Goal: Check status: Check status

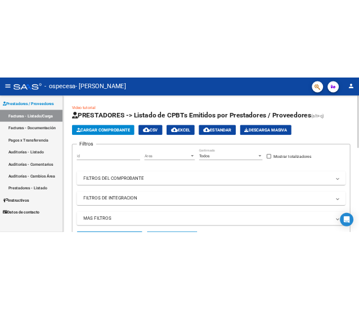
scroll to position [274, 0]
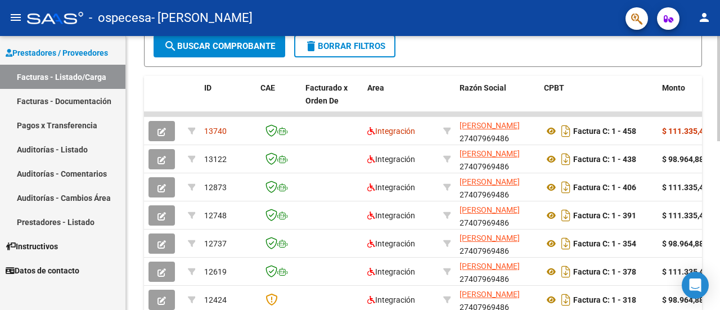
click at [720, 191] on div at bounding box center [718, 173] width 3 height 274
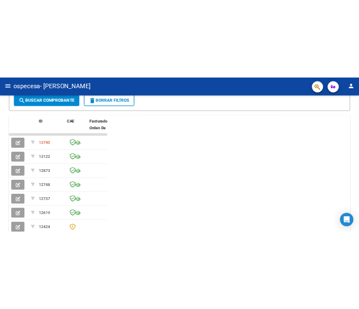
scroll to position [198, 0]
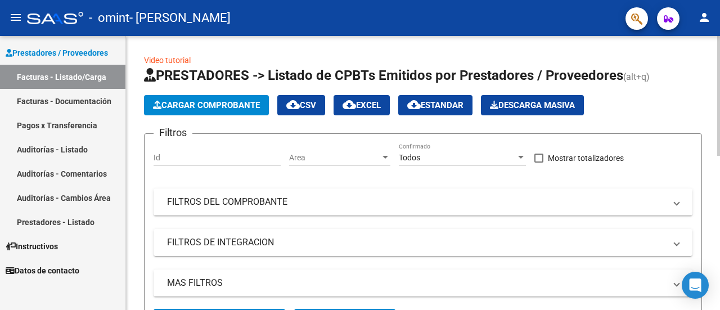
scroll to position [274, 0]
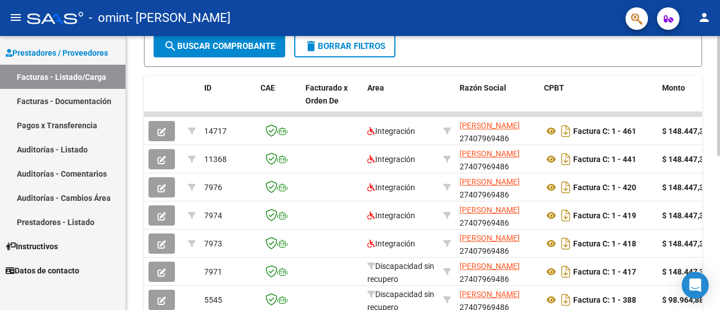
click at [358, 169] on div at bounding box center [718, 173] width 3 height 274
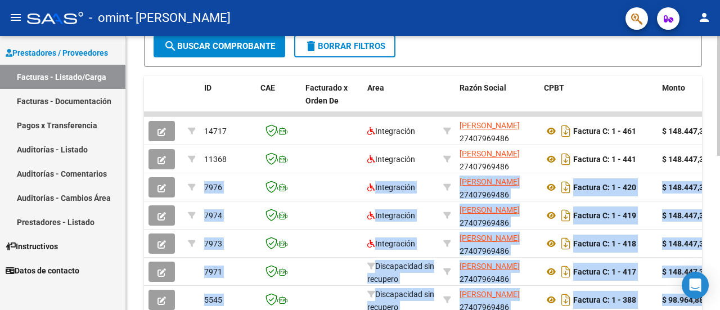
drag, startPoint x: 716, startPoint y: 166, endPoint x: 717, endPoint y: 186, distance: 19.7
click at [358, 186] on div "Video tutorial PRESTADORES -> Listado de CPBTs Emitidos por Prestadores / Prove…" at bounding box center [424, 72] width 597 height 620
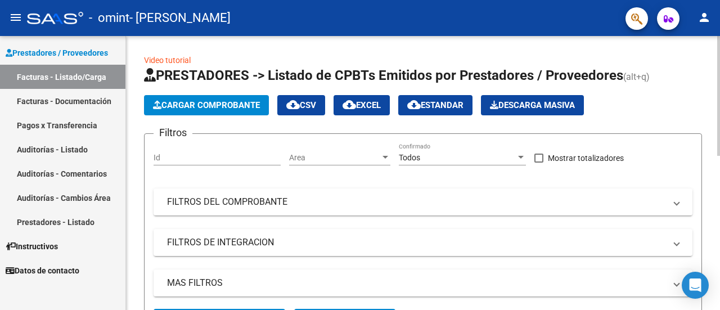
click at [358, 130] on div at bounding box center [718, 173] width 3 height 274
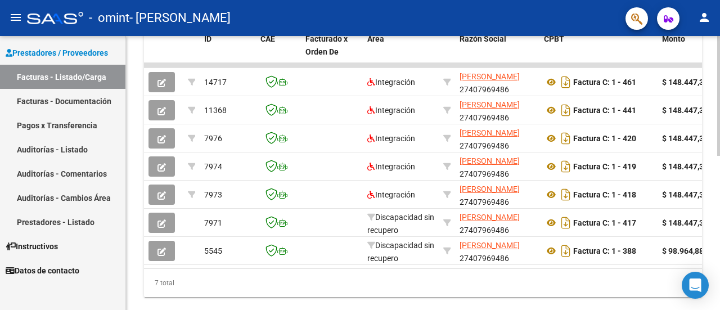
scroll to position [353, 0]
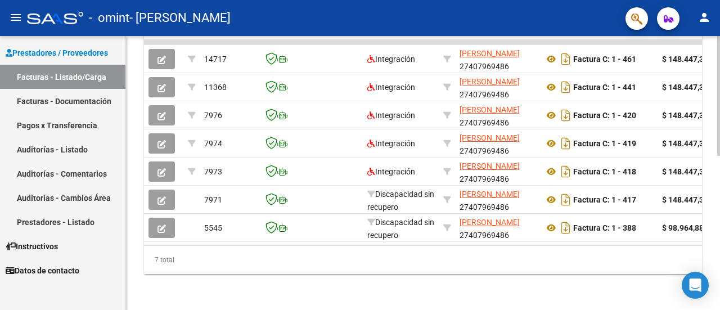
click at [358, 289] on div "Video tutorial PRESTADORES -> Listado de CPBTs Emitidos por Prestadores / Prove…" at bounding box center [424, 0] width 597 height 620
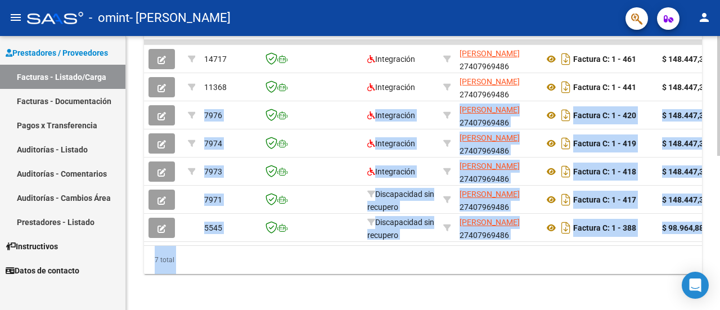
click at [318, 272] on div "7 total" at bounding box center [423, 260] width 558 height 28
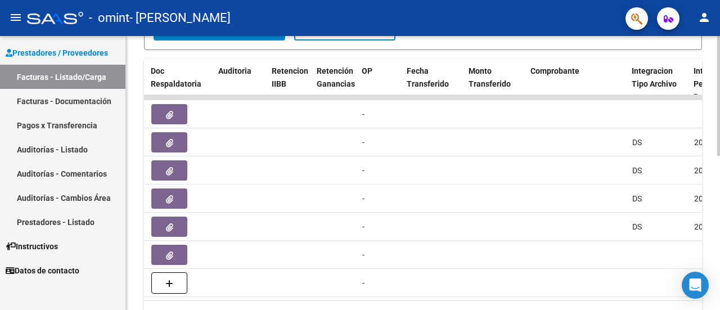
scroll to position [306, 0]
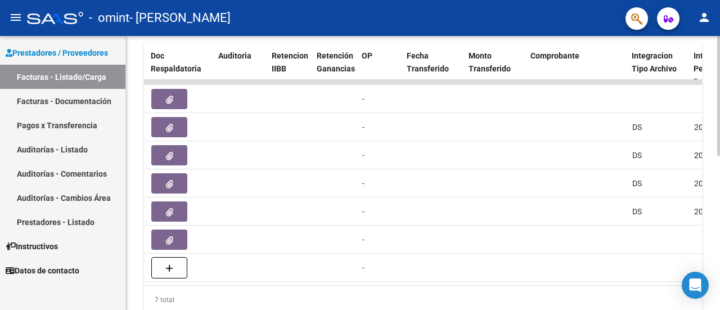
click at [358, 259] on div "Video tutorial PRESTADORES -> Listado de CPBTs Emitidos por Prestadores / Prove…" at bounding box center [424, 40] width 597 height 620
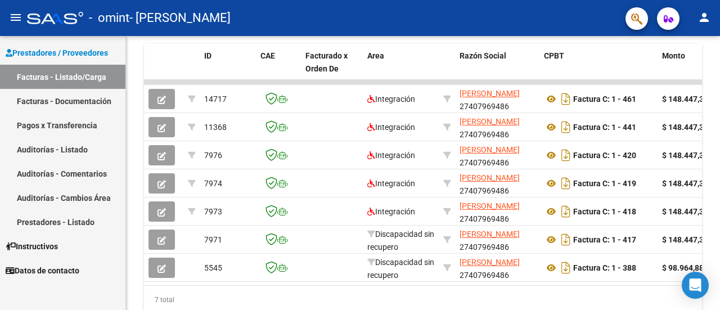
scroll to position [0, 23]
